Goal: Task Accomplishment & Management: Manage account settings

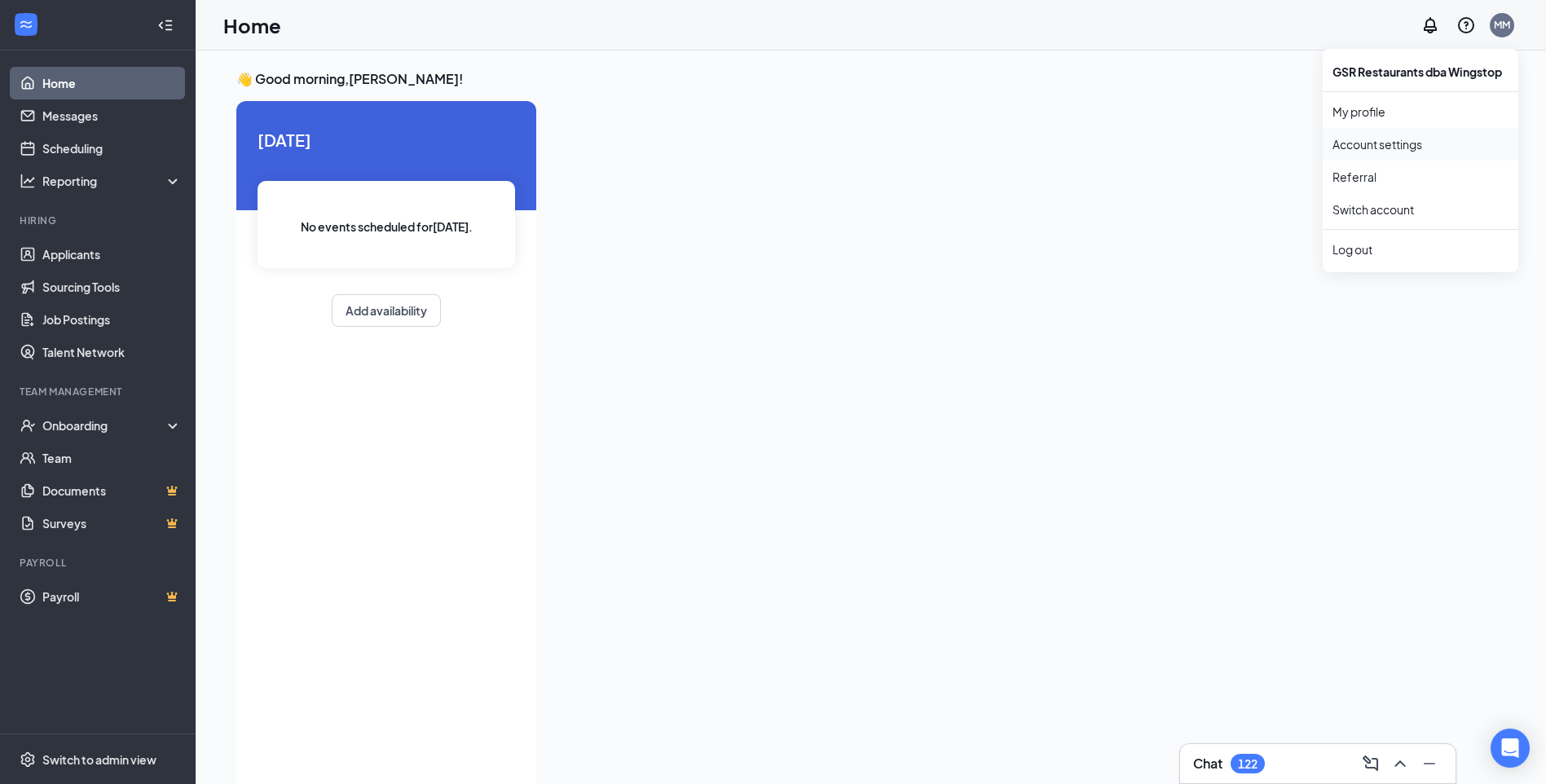
click at [1459, 143] on link "Account settings" at bounding box center [1421, 144] width 176 height 17
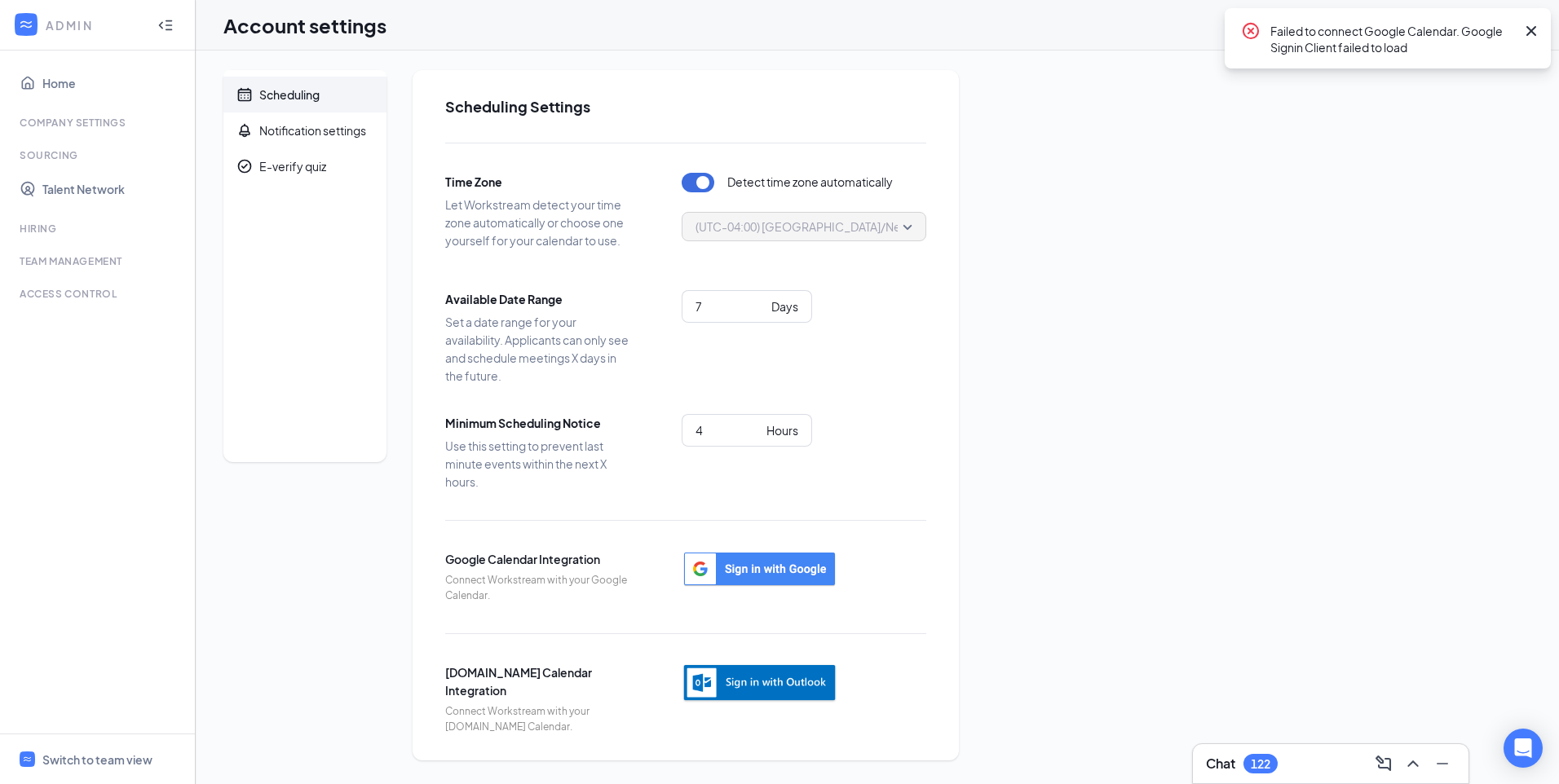
click at [1530, 38] on icon "Cross" at bounding box center [1532, 31] width 19 height 19
click at [1512, 25] on div "MM" at bounding box center [1515, 25] width 17 height 14
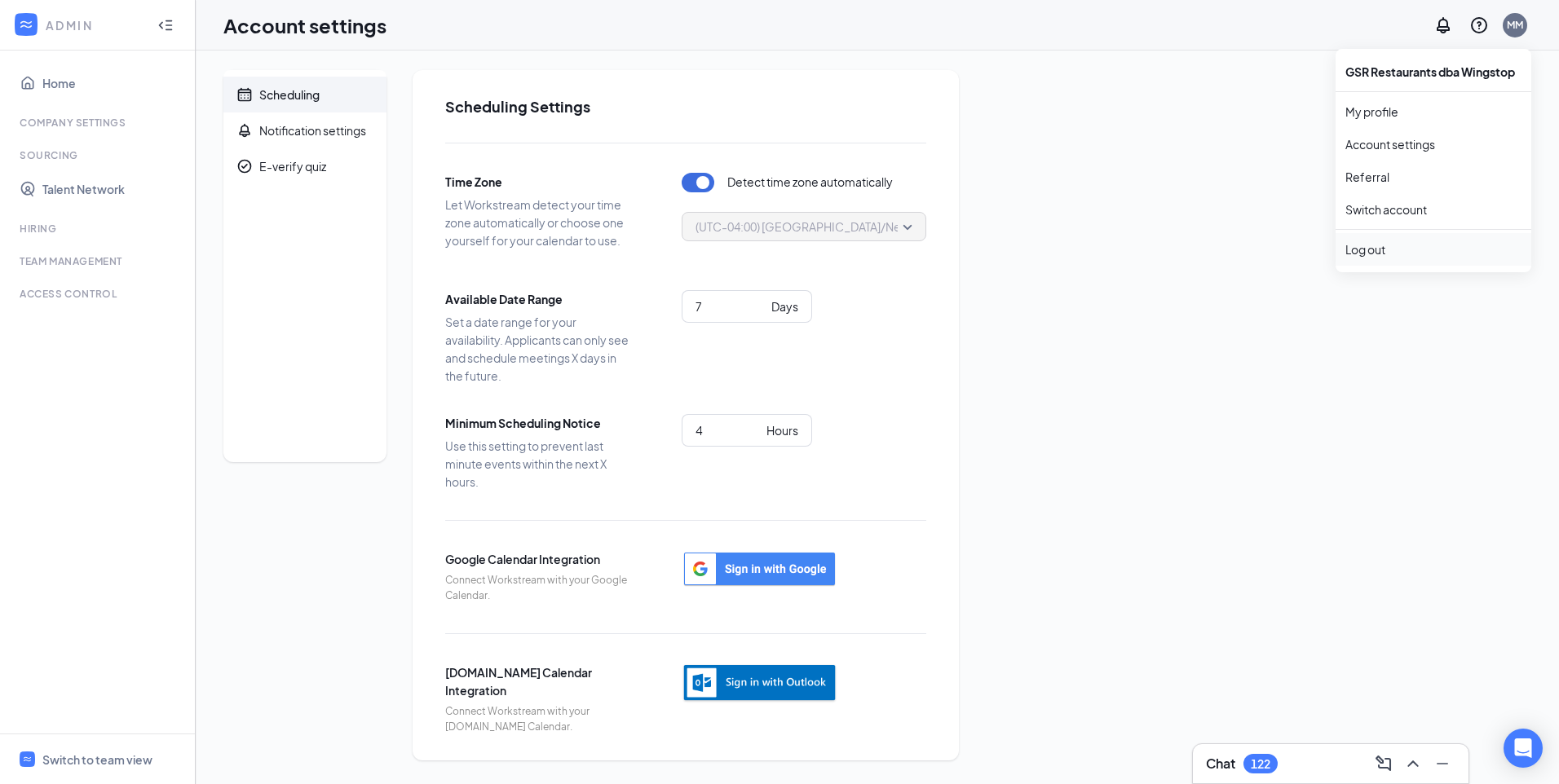
click at [1389, 251] on div "Log out" at bounding box center [1434, 249] width 176 height 17
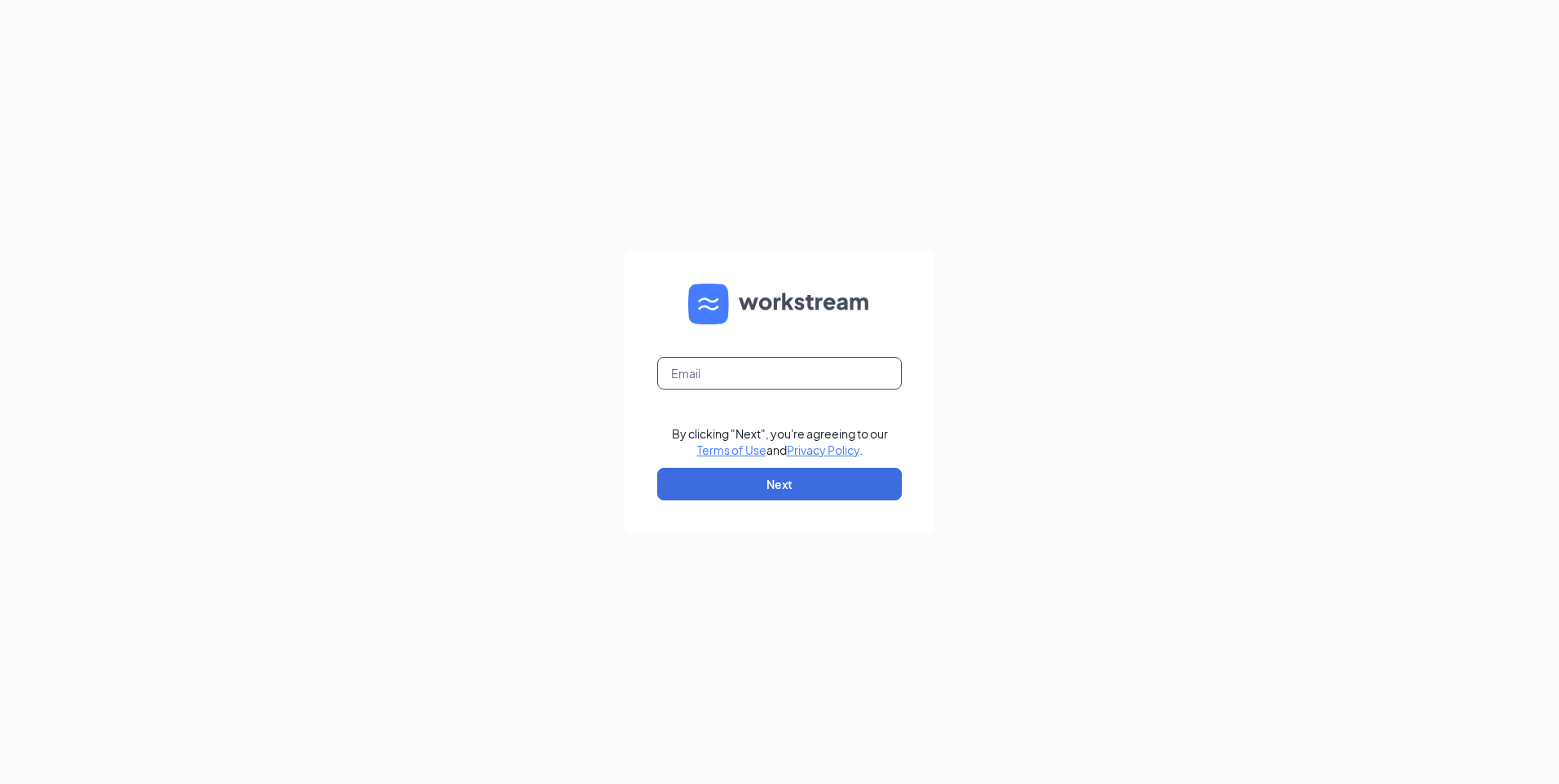
click at [804, 377] on input "text" at bounding box center [780, 373] width 245 height 33
click at [820, 373] on input "text" at bounding box center [780, 373] width 245 height 33
type input "m"
click at [957, 177] on div "Email field is required By clicking "Next", you're agreeing to our Terms of Use…" at bounding box center [779, 392] width 1559 height 784
click at [782, 377] on input "text" at bounding box center [780, 373] width 245 height 33
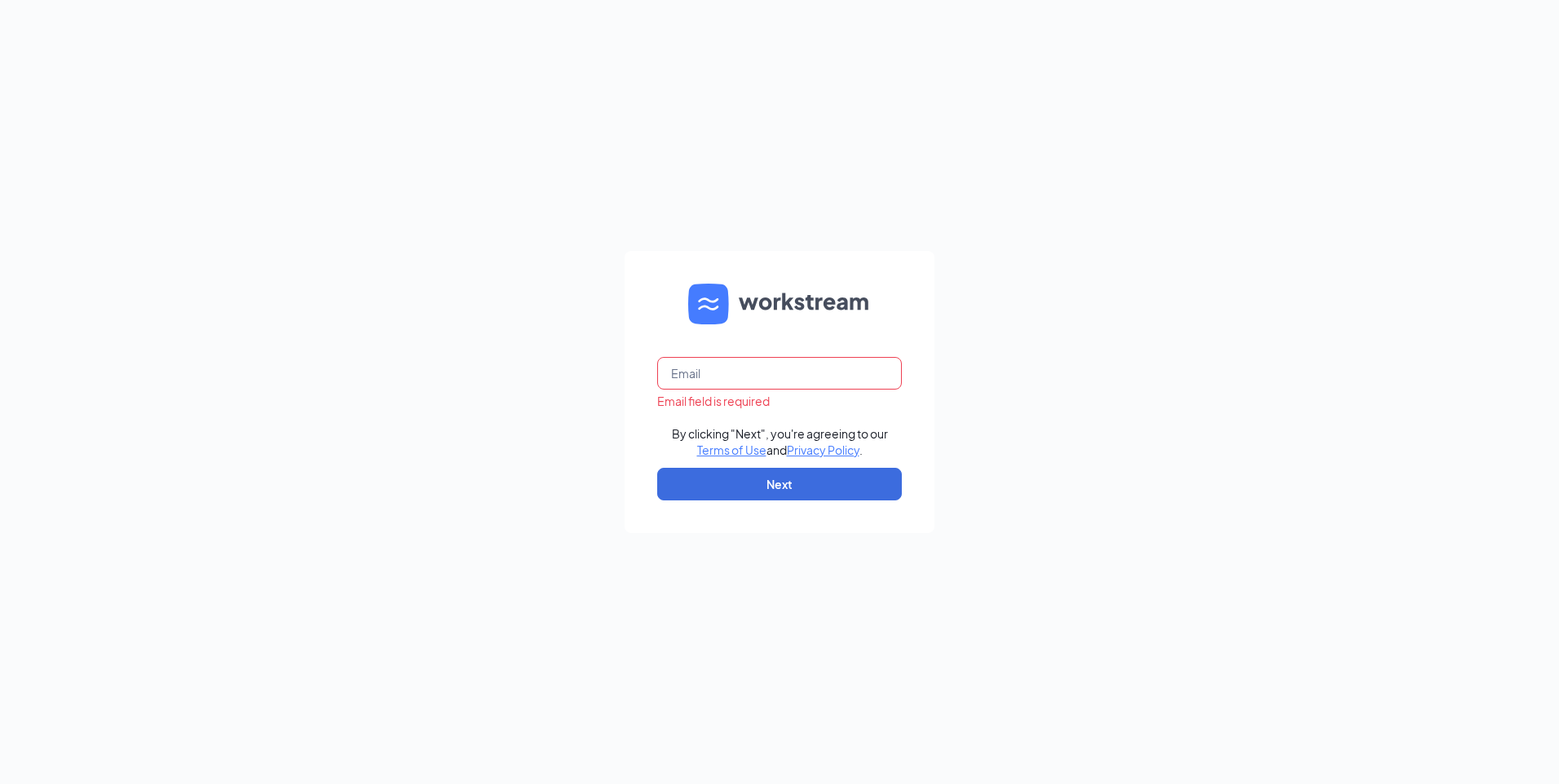
drag, startPoint x: 801, startPoint y: 374, endPoint x: 637, endPoint y: 374, distance: 164.0
click at [637, 374] on form "Email field is required By clicking "Next", you're agreeing to our Terms of Use…" at bounding box center [780, 392] width 310 height 282
drag, startPoint x: 695, startPoint y: 374, endPoint x: 719, endPoint y: 376, distance: 24.1
click at [719, 376] on input "text" at bounding box center [780, 373] width 245 height 33
type input "m"
